Goal: Information Seeking & Learning: Learn about a topic

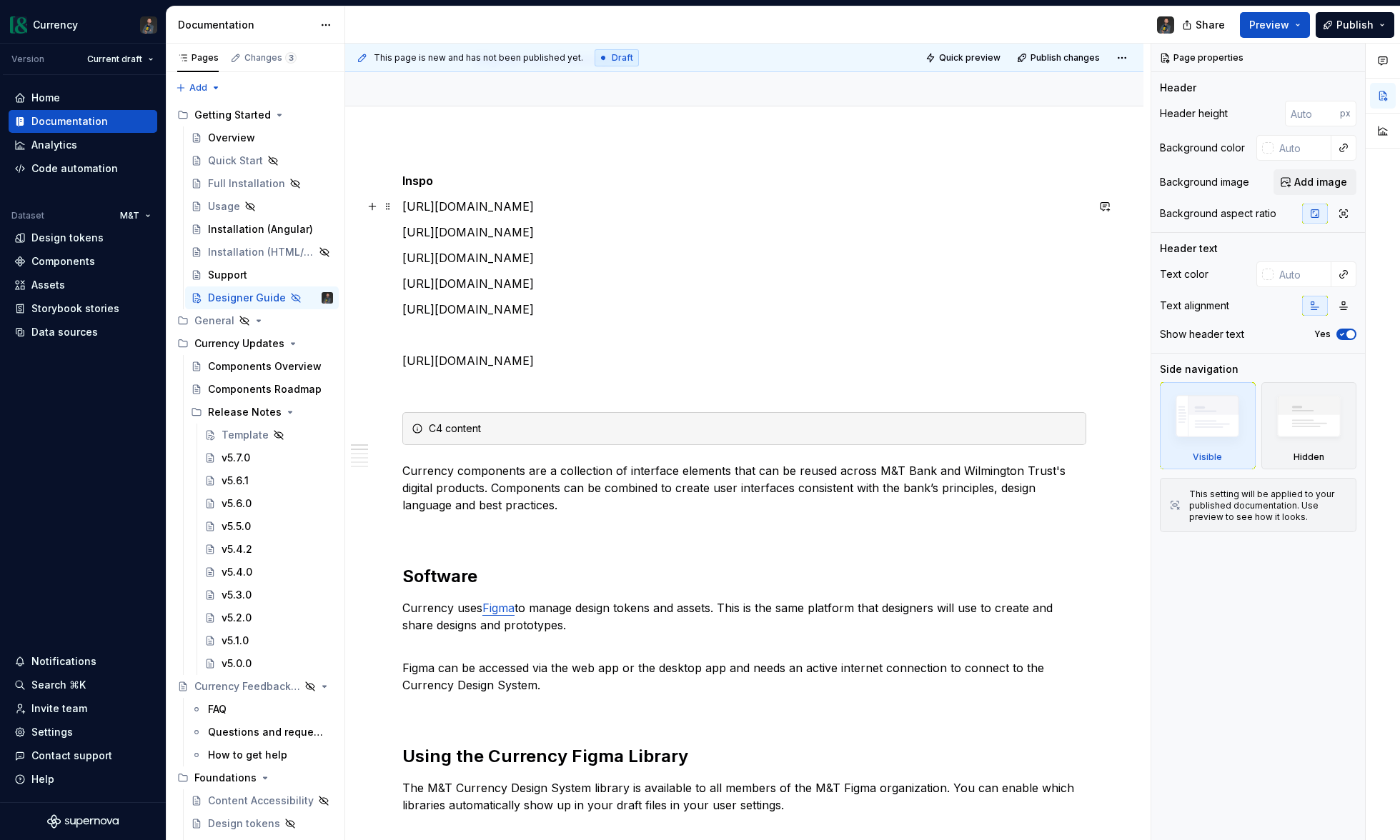
scroll to position [106, 0]
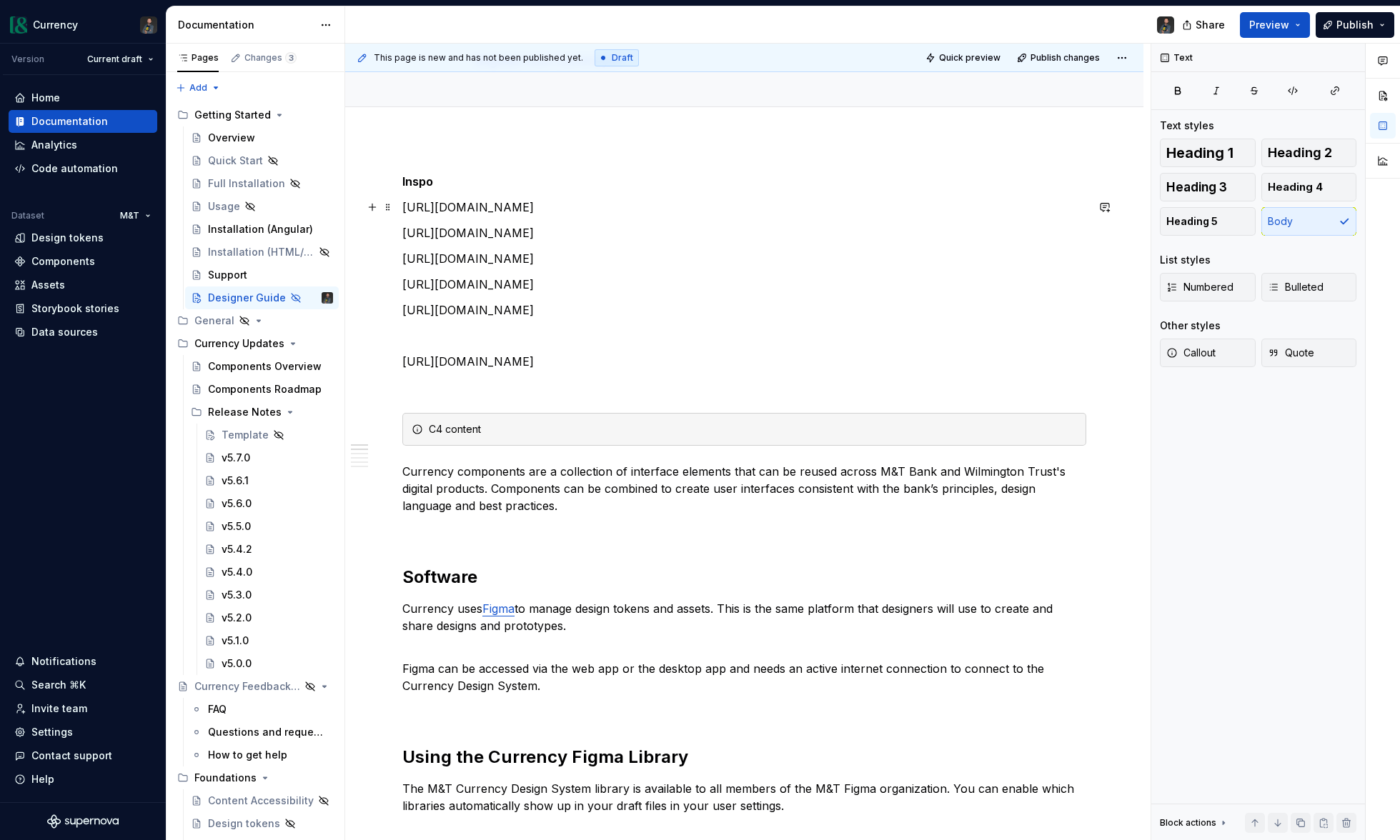
click at [564, 209] on p "[URL][DOMAIN_NAME]" at bounding box center [744, 207] width 684 height 17
copy p "[URL][DOMAIN_NAME]"
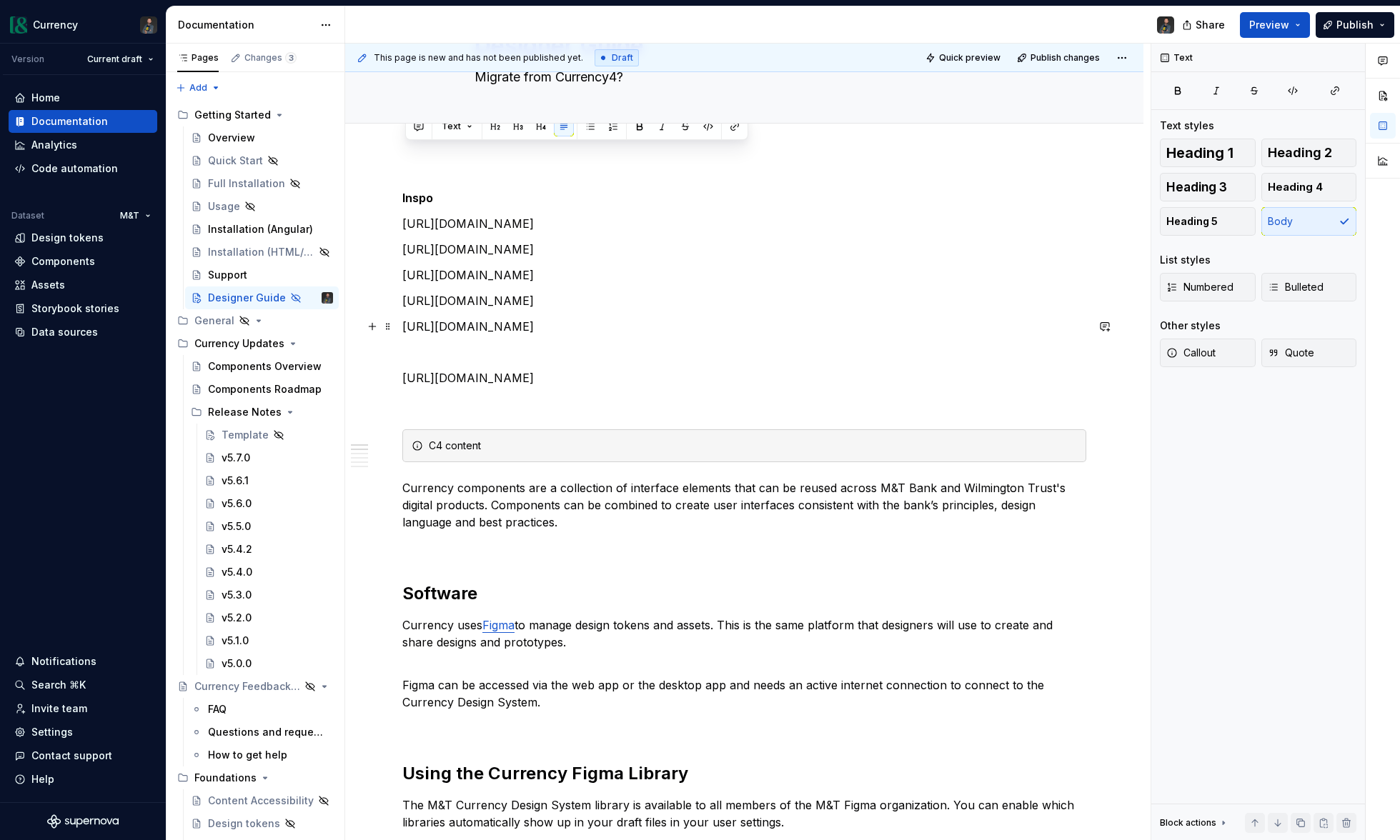
scroll to position [61, 0]
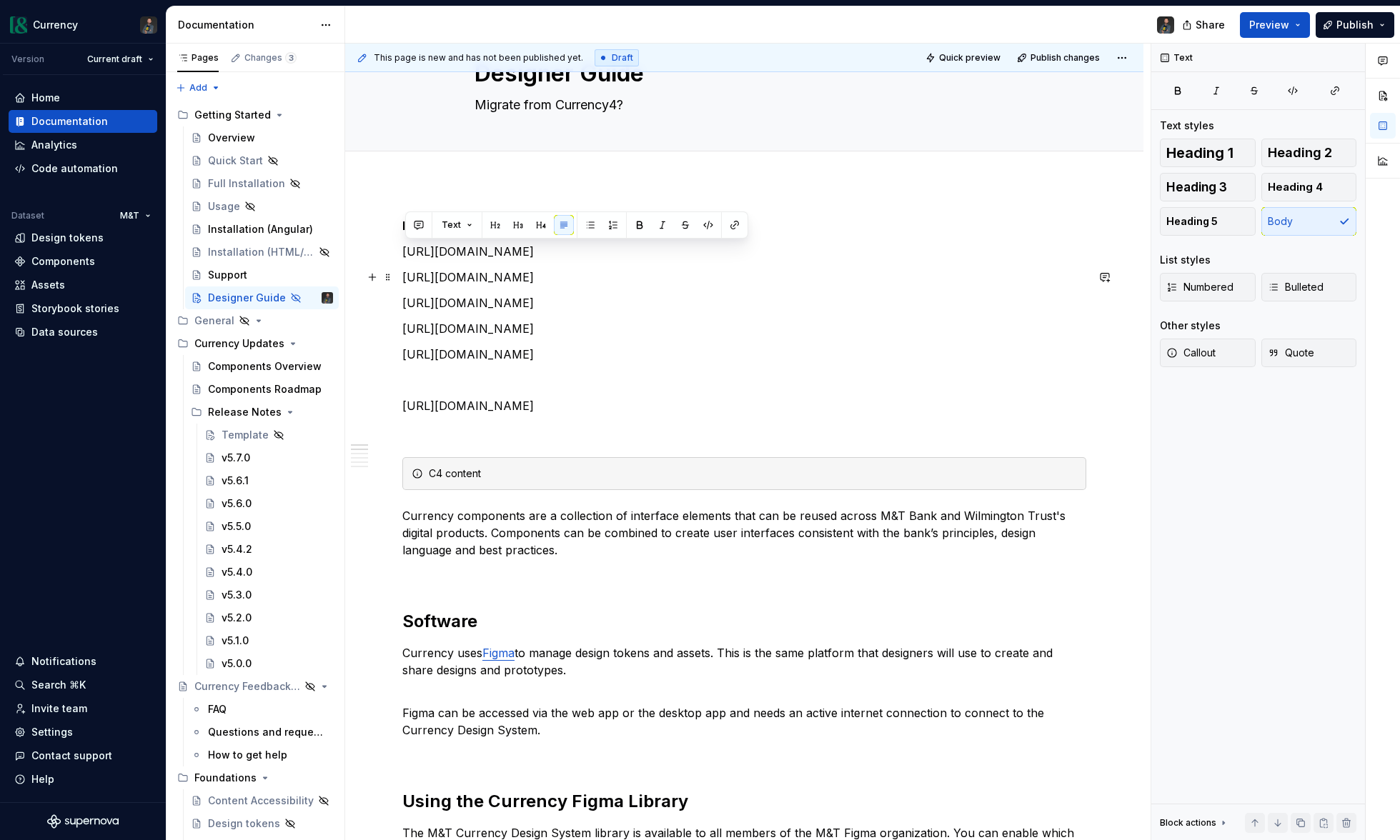
click at [537, 274] on p "[URL][DOMAIN_NAME]" at bounding box center [744, 277] width 684 height 17
copy p "[URL][DOMAIN_NAME]"
click at [721, 304] on p "[URL][DOMAIN_NAME]" at bounding box center [744, 303] width 684 height 17
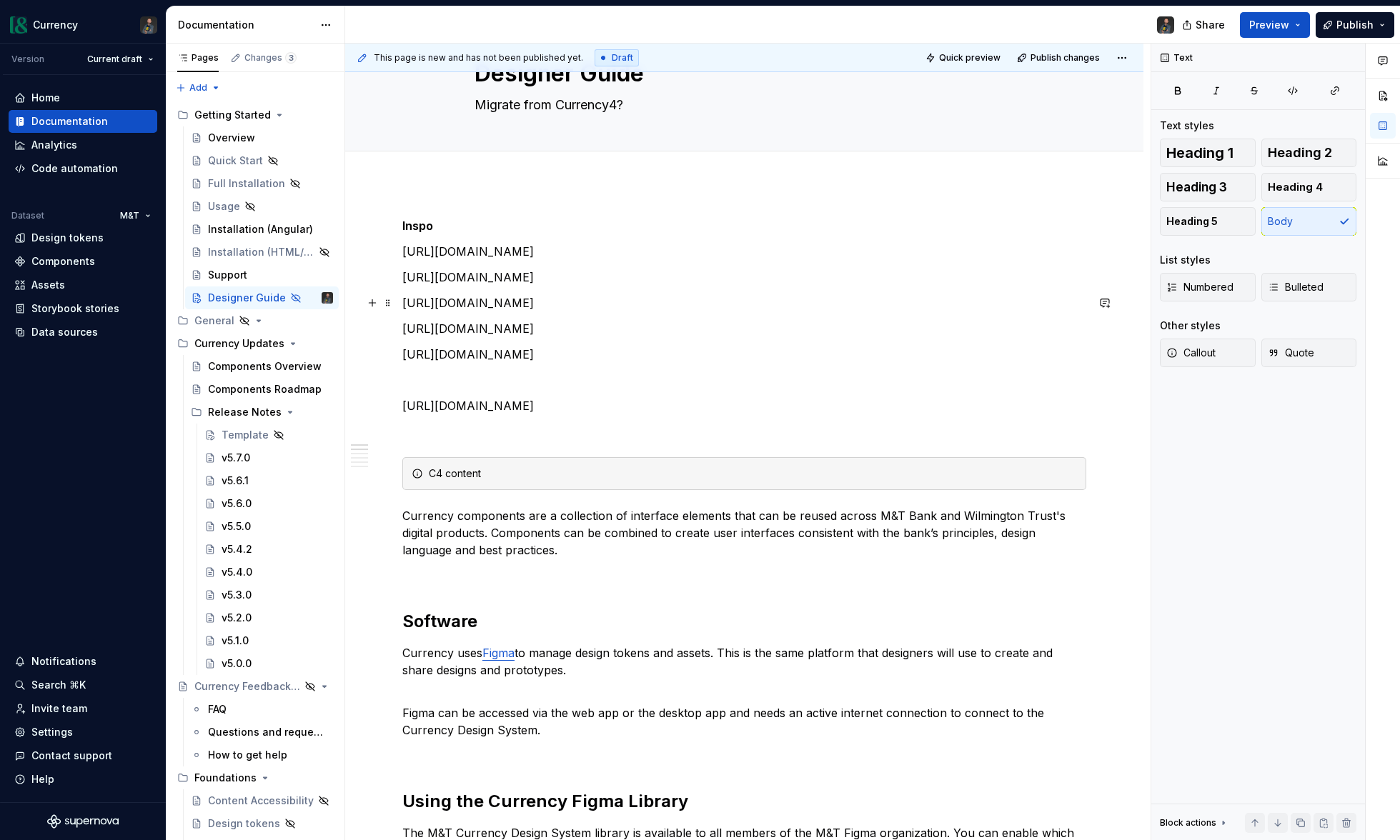
click at [721, 304] on p "[URL][DOMAIN_NAME]" at bounding box center [744, 303] width 684 height 17
copy p "[URL][DOMAIN_NAME]"
click at [520, 326] on p "[URL][DOMAIN_NAME]" at bounding box center [744, 326] width 684 height 17
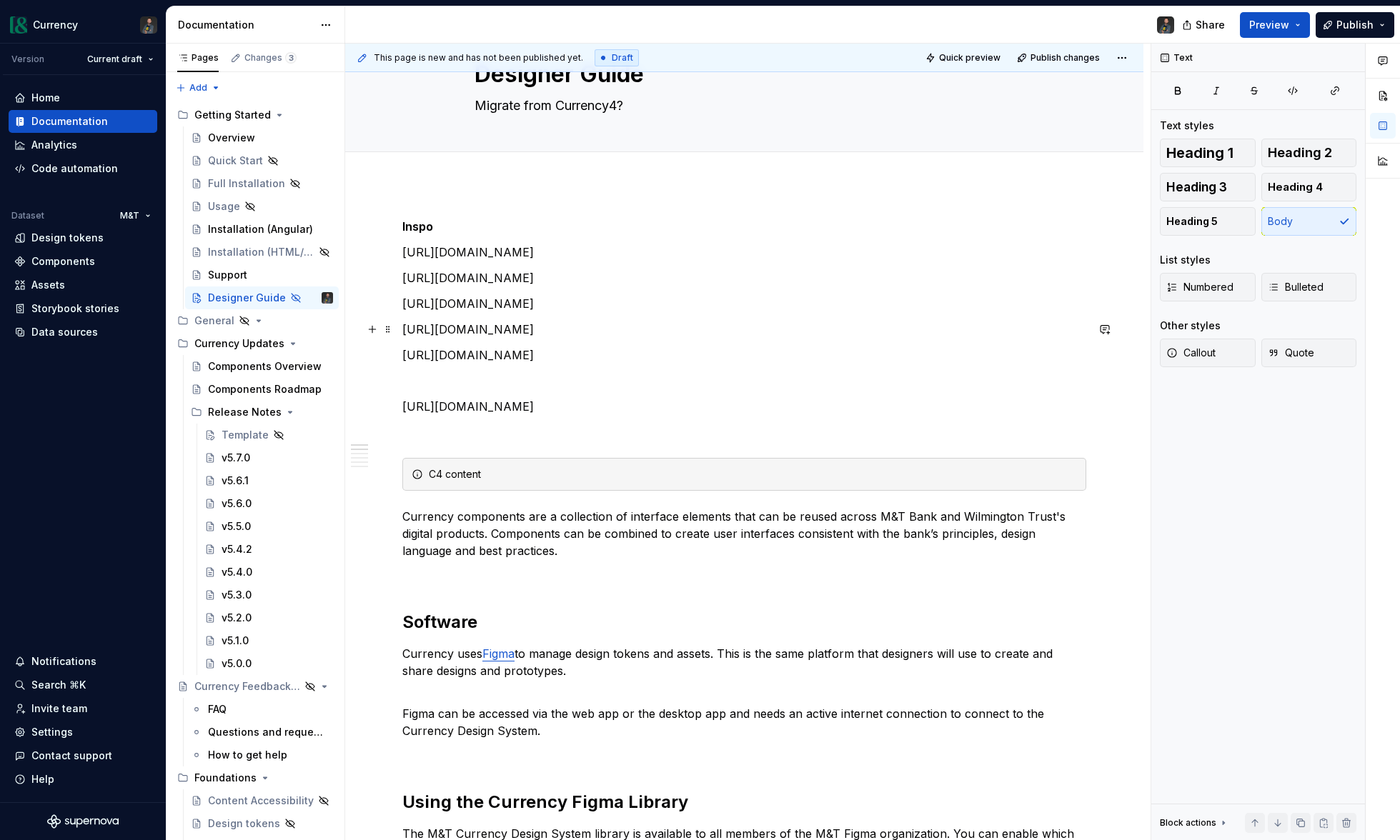
click at [520, 326] on p "[URL][DOMAIN_NAME]" at bounding box center [744, 329] width 684 height 17
copy p "[URL][DOMAIN_NAME]"
click at [606, 353] on p "[URL][DOMAIN_NAME]" at bounding box center [744, 355] width 684 height 17
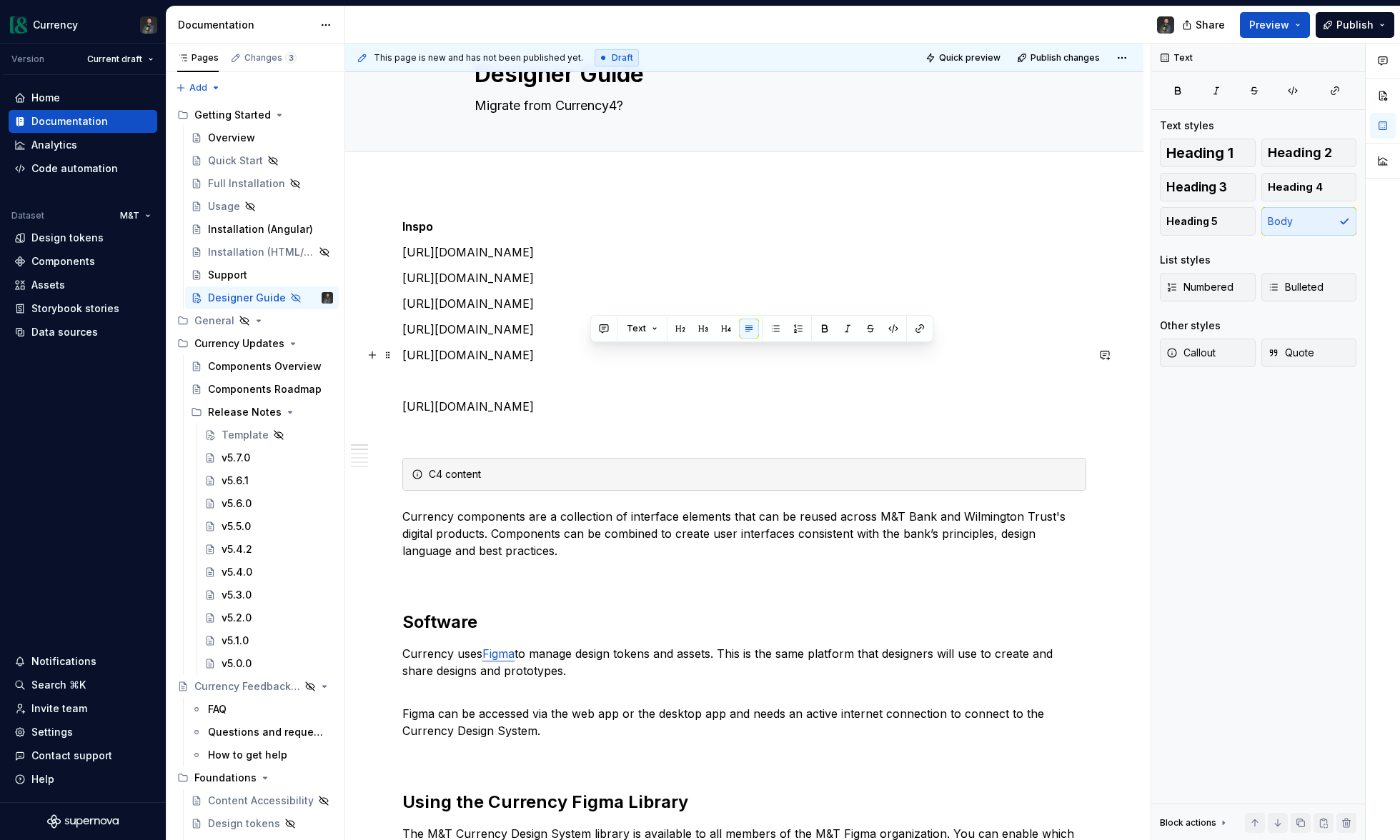
scroll to position [58, 0]
click at [606, 353] on p "[URL][DOMAIN_NAME]" at bounding box center [744, 357] width 684 height 17
copy p "[URL][DOMAIN_NAME]"
click at [814, 358] on p "[URL][DOMAIN_NAME]" at bounding box center [744, 357] width 684 height 17
type textarea "*"
